Goal: Find specific page/section: Find specific page/section

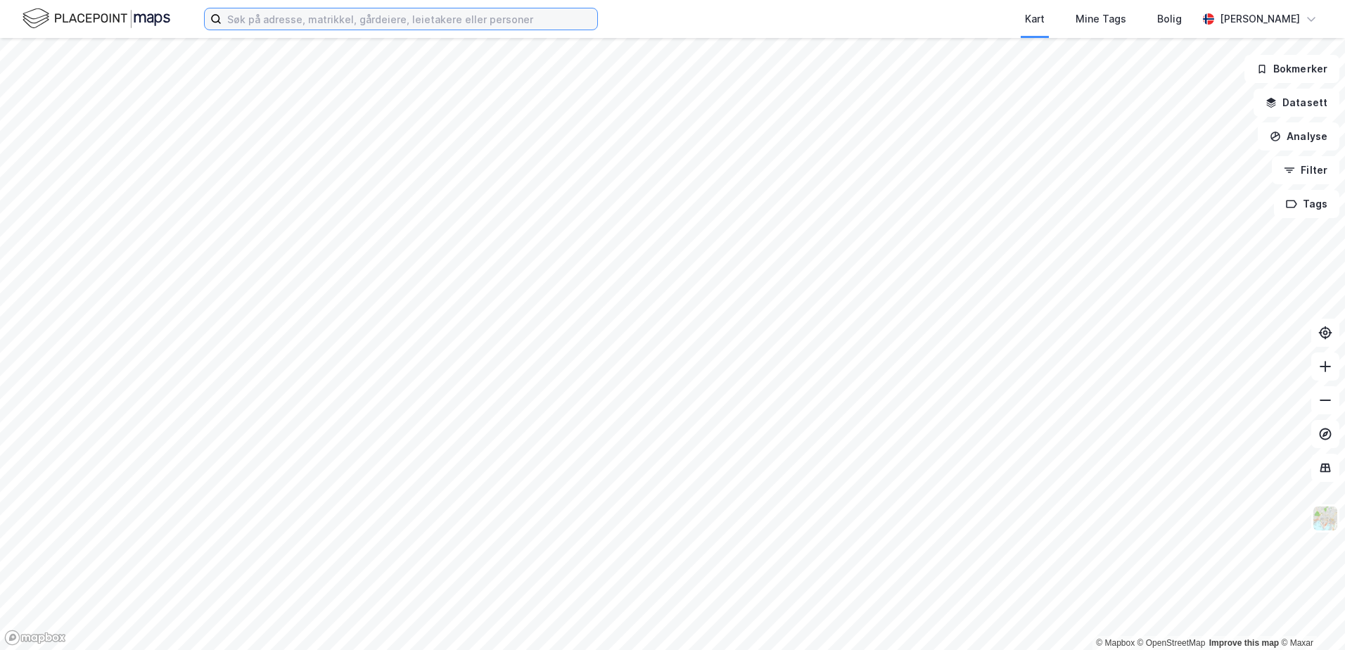
click at [326, 20] on input at bounding box center [410, 18] width 376 height 21
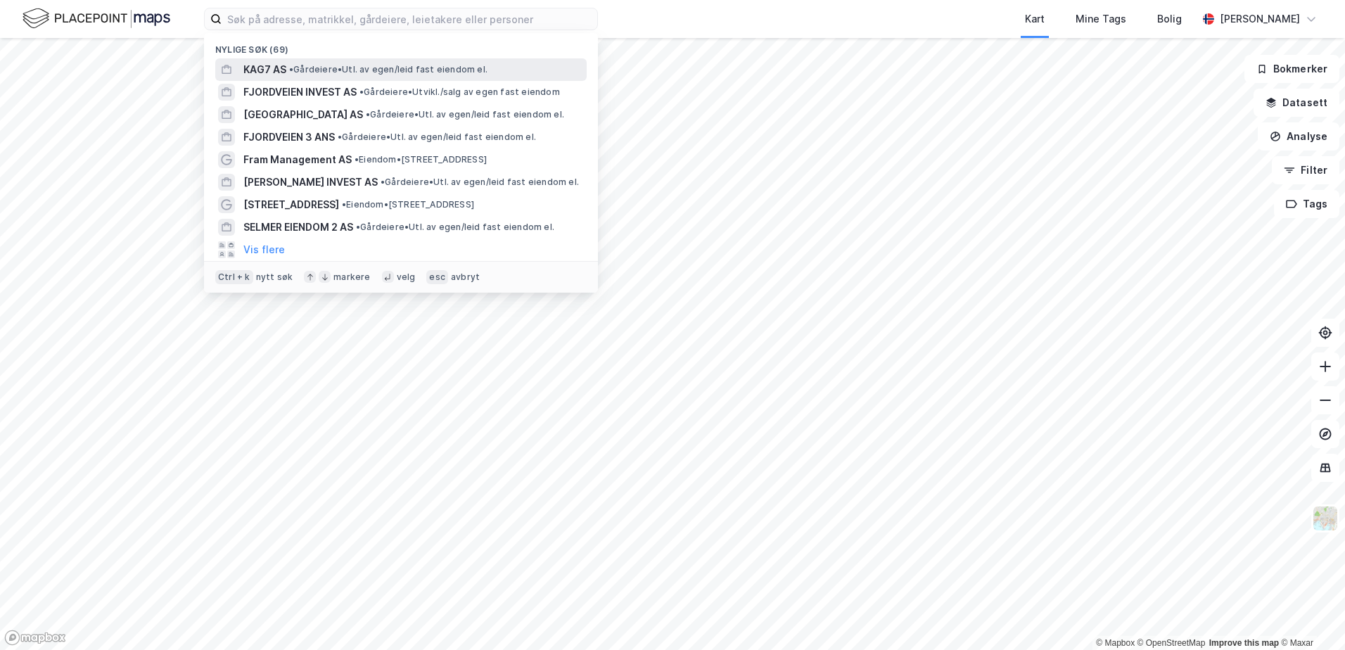
click at [324, 71] on span "• Gårdeiere • Utl. av egen/leid fast eiendom el." at bounding box center [388, 69] width 198 height 11
